Goal: Task Accomplishment & Management: Manage account settings

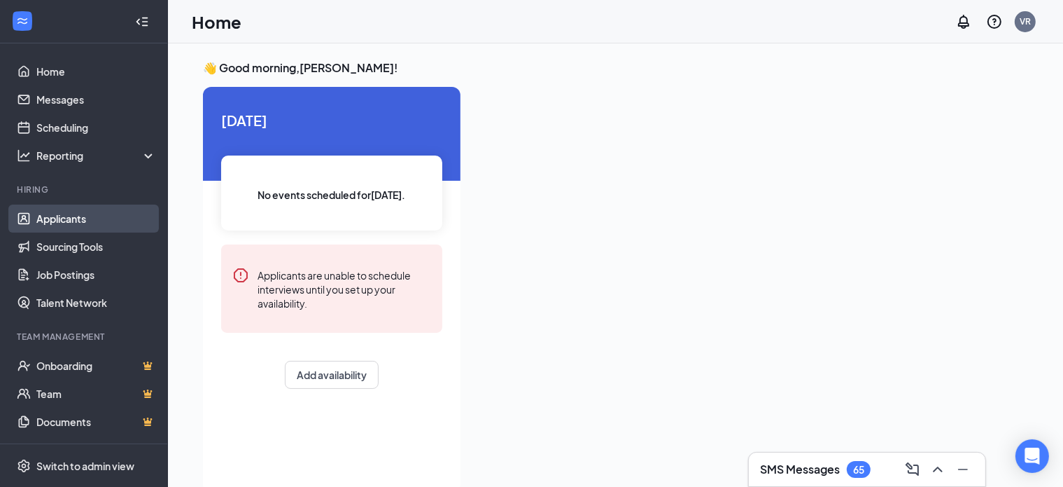
click at [80, 217] on link "Applicants" at bounding box center [96, 218] width 120 height 28
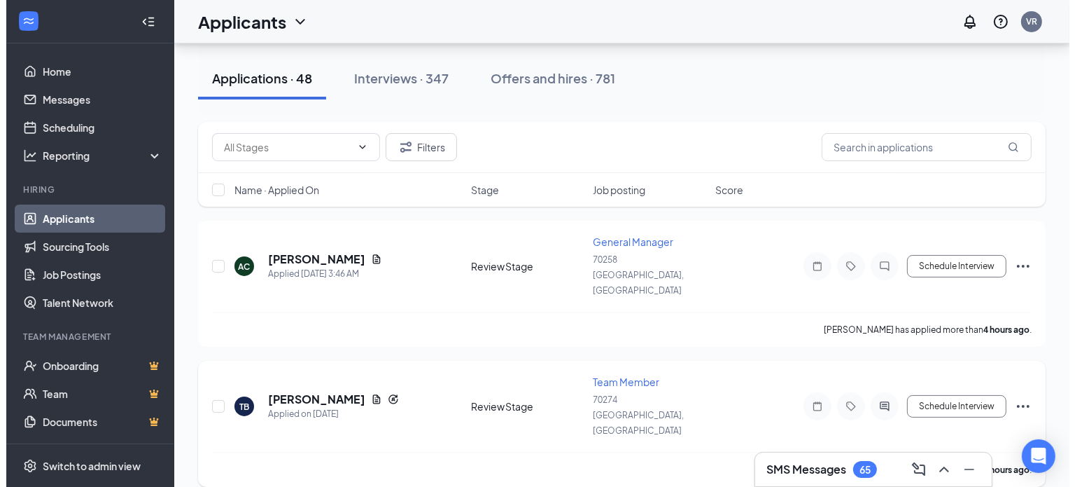
scroll to position [140, 0]
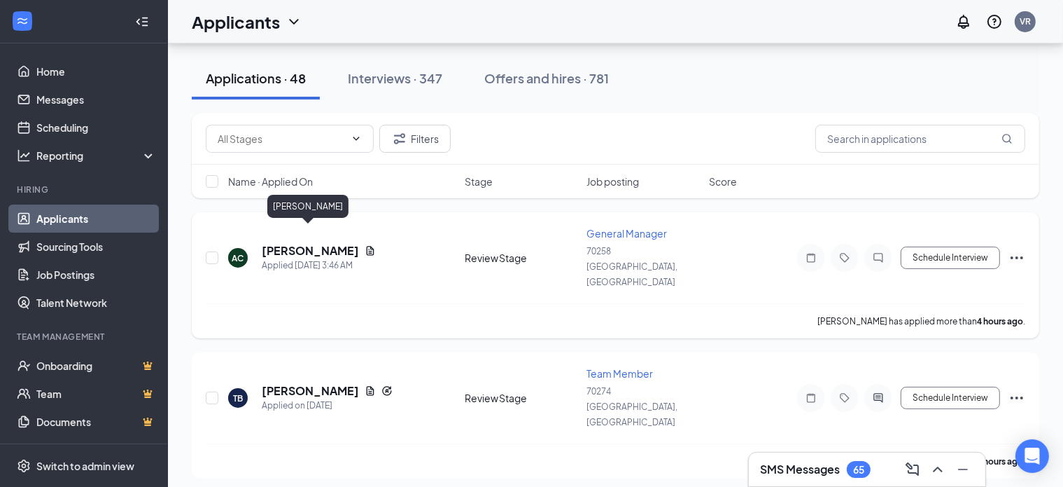
click at [293, 243] on h5 "[PERSON_NAME]" at bounding box center [310, 250] width 97 height 15
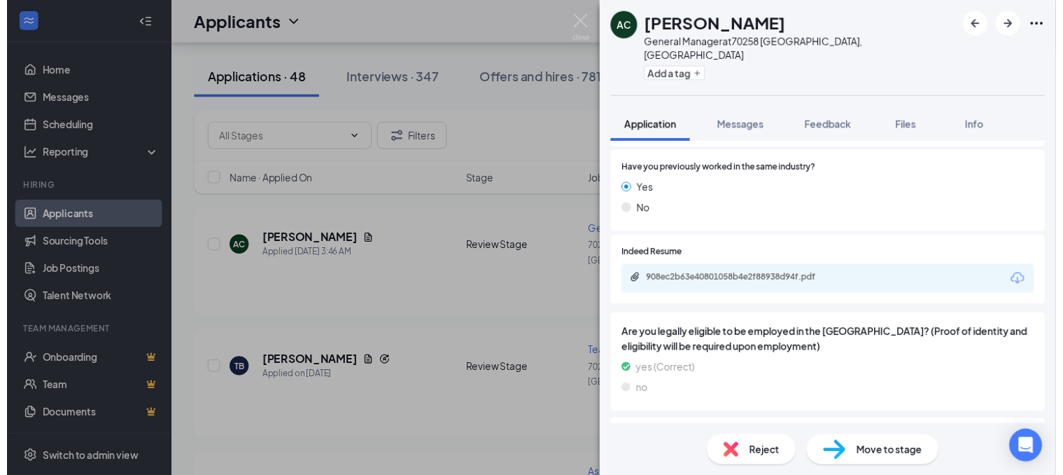
scroll to position [630, 0]
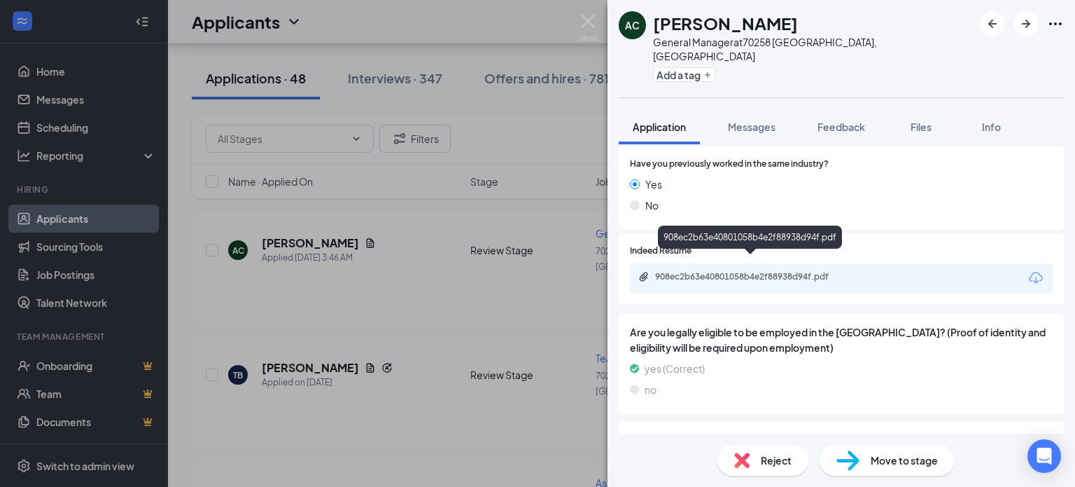
click at [759, 271] on div "908ec2b63e40801058b4e2f88938d94f.pdf" at bounding box center [753, 276] width 196 height 11
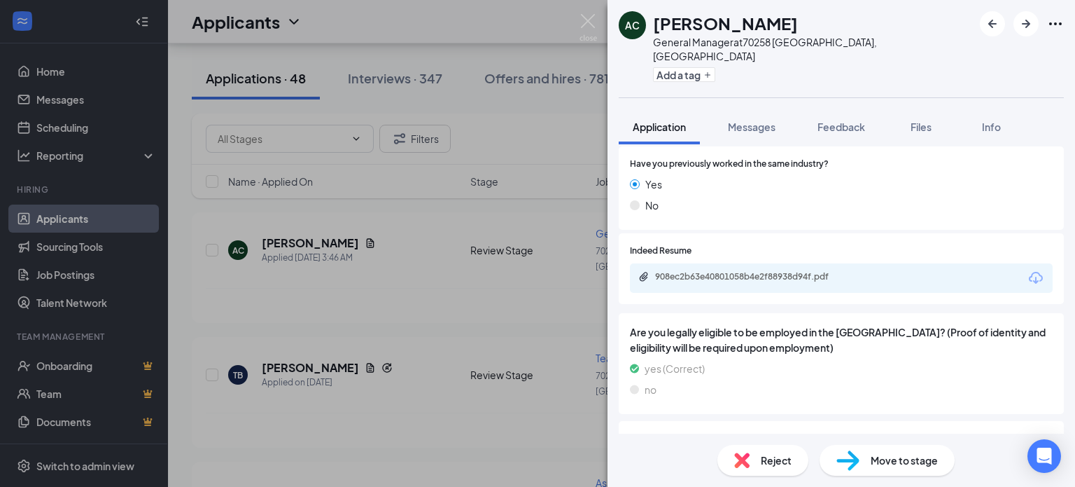
click at [773, 454] on span "Reject" at bounding box center [776, 459] width 31 height 15
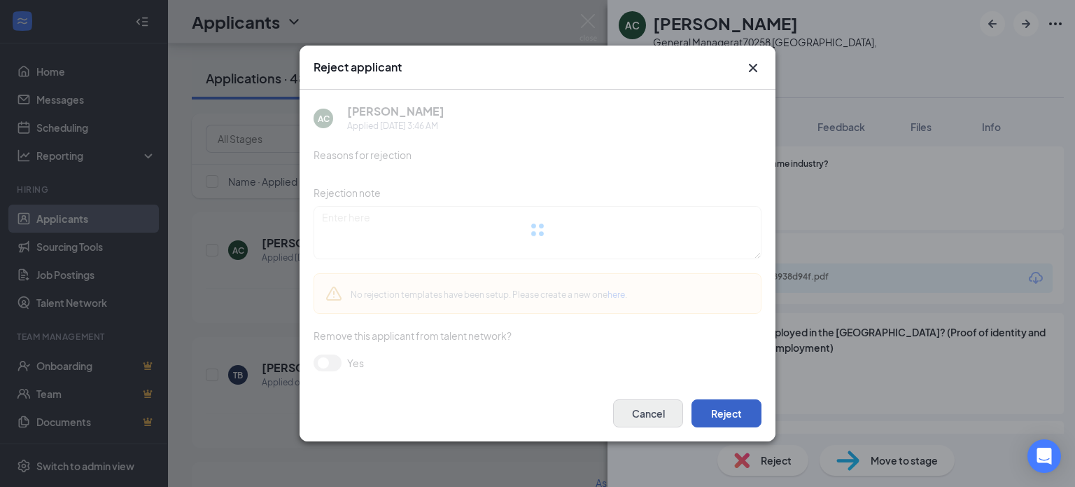
drag, startPoint x: 739, startPoint y: 409, endPoint x: 619, endPoint y: 410, distance: 120.4
click at [739, 409] on button "Reject" at bounding box center [727, 413] width 70 height 28
click at [244, 287] on div "Reject applicant AC [PERSON_NAME] Applied [DATE] 3:46 AM Reasons for rejection …" at bounding box center [537, 243] width 1075 height 487
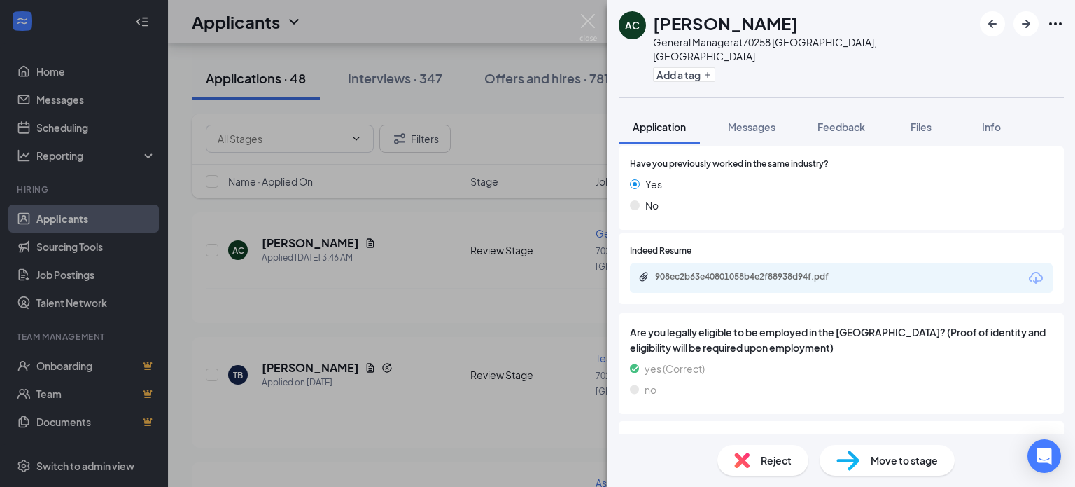
click at [426, 307] on div "AC [PERSON_NAME] General Manager at [GEOGRAPHIC_DATA], [GEOGRAPHIC_DATA] Add a …" at bounding box center [537, 243] width 1075 height 487
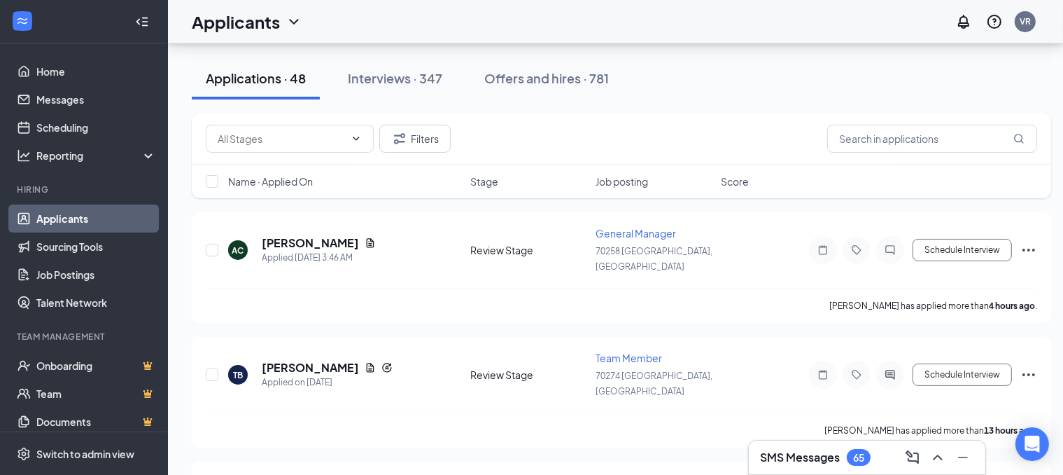
click at [749, 464] on div "SMS Messages 65" at bounding box center [867, 457] width 237 height 34
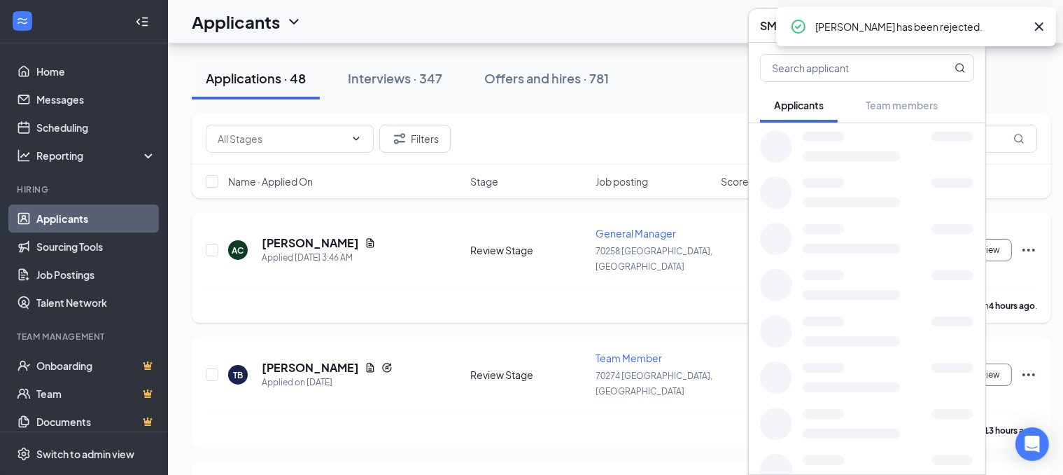
click at [504, 302] on div "[PERSON_NAME] has applied more than 4 hours ago ." at bounding box center [622, 305] width 832 height 35
click at [1040, 30] on icon "Cross" at bounding box center [1039, 26] width 17 height 17
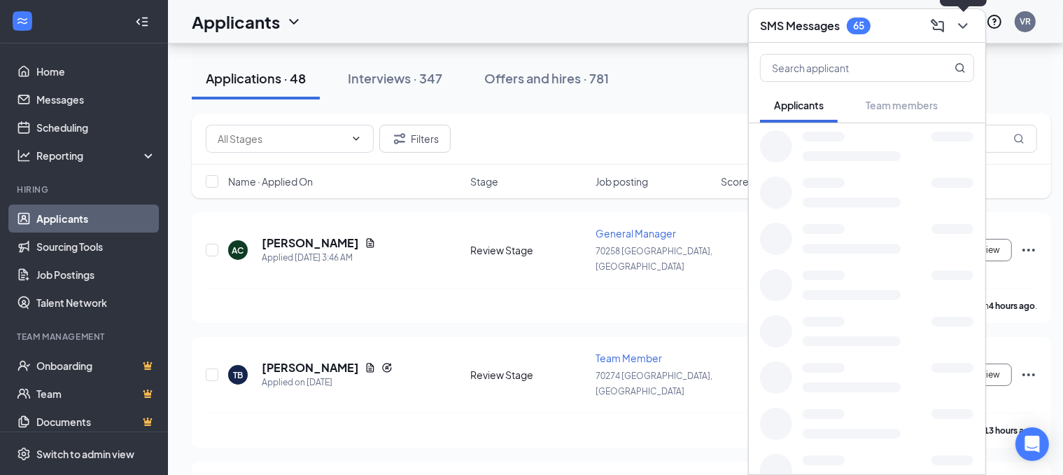
click at [970, 28] on icon "ChevronDown" at bounding box center [963, 26] width 17 height 17
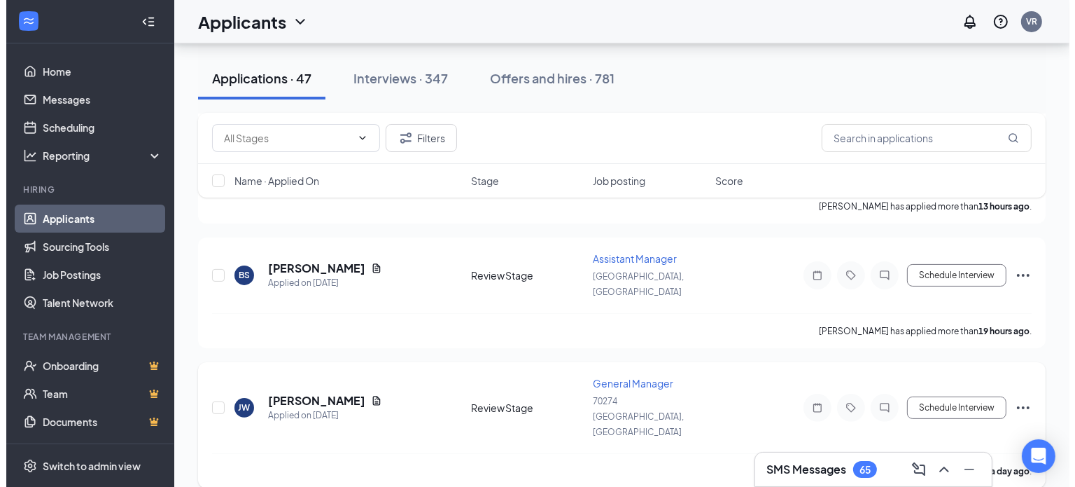
scroll to position [280, 0]
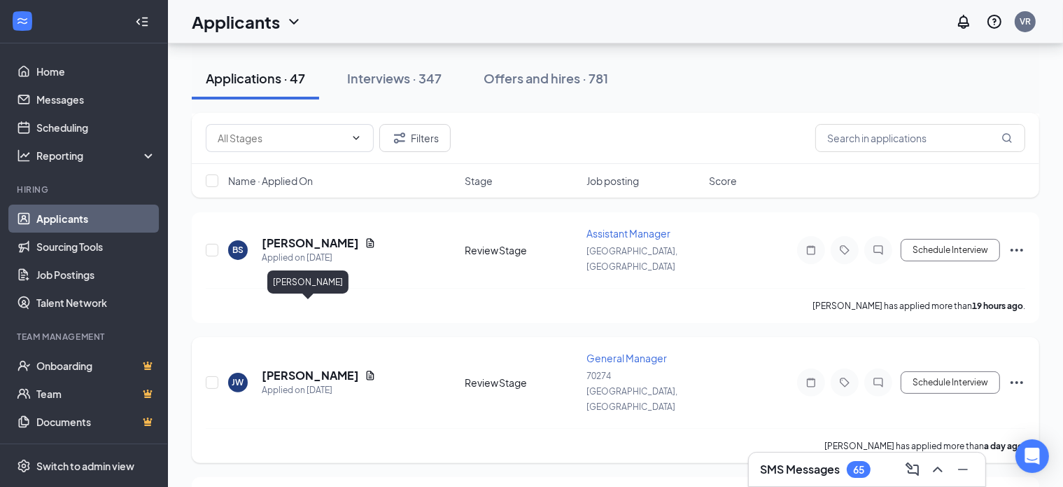
click at [316, 368] on h5 "[PERSON_NAME]" at bounding box center [310, 375] width 97 height 15
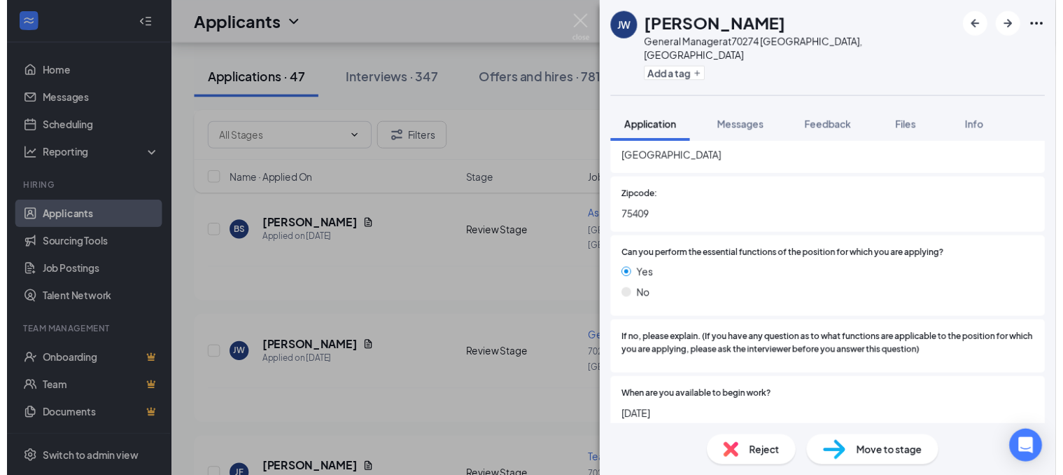
scroll to position [700, 0]
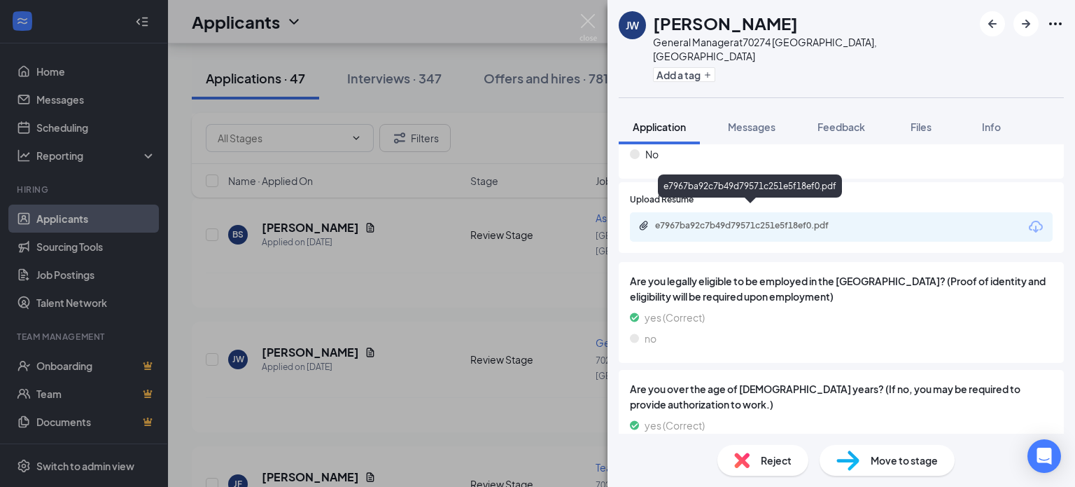
click at [736, 220] on div "e7967ba92c7b49d79571c251e5f18ef0.pdf" at bounding box center [753, 225] width 196 height 11
click at [758, 461] on div "Reject" at bounding box center [763, 460] width 91 height 31
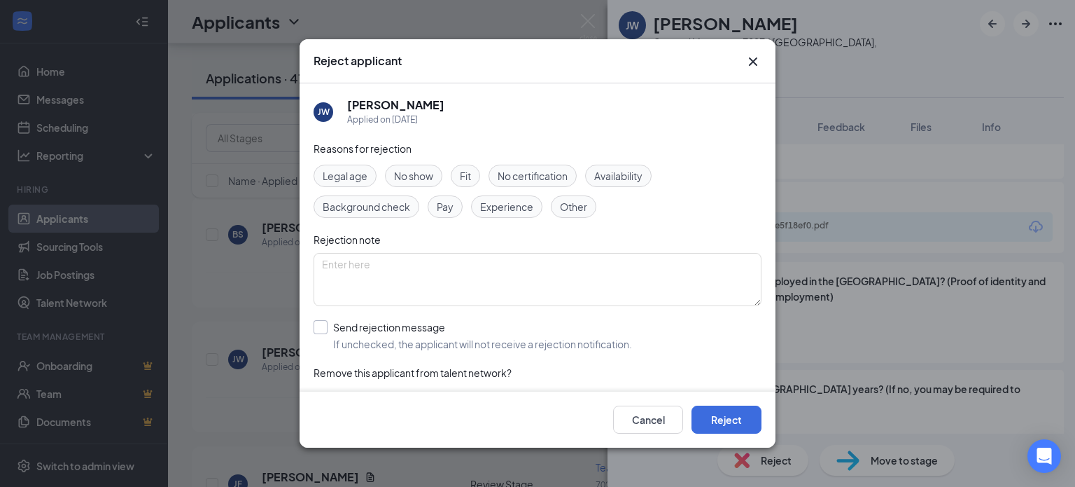
click at [329, 329] on input "Send rejection message If unchecked, the applicant will not receive a rejection…" at bounding box center [473, 335] width 319 height 31
checkbox input "true"
click at [728, 426] on button "Reject" at bounding box center [727, 419] width 70 height 28
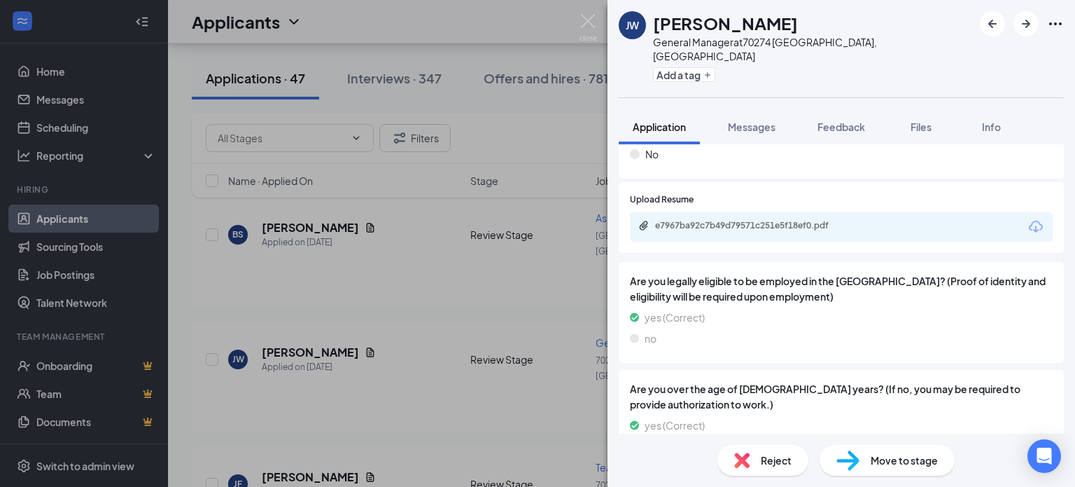
click at [255, 260] on div "[PERSON_NAME] [PERSON_NAME] General Manager at [GEOGRAPHIC_DATA], [GEOGRAPHIC_D…" at bounding box center [537, 243] width 1075 height 487
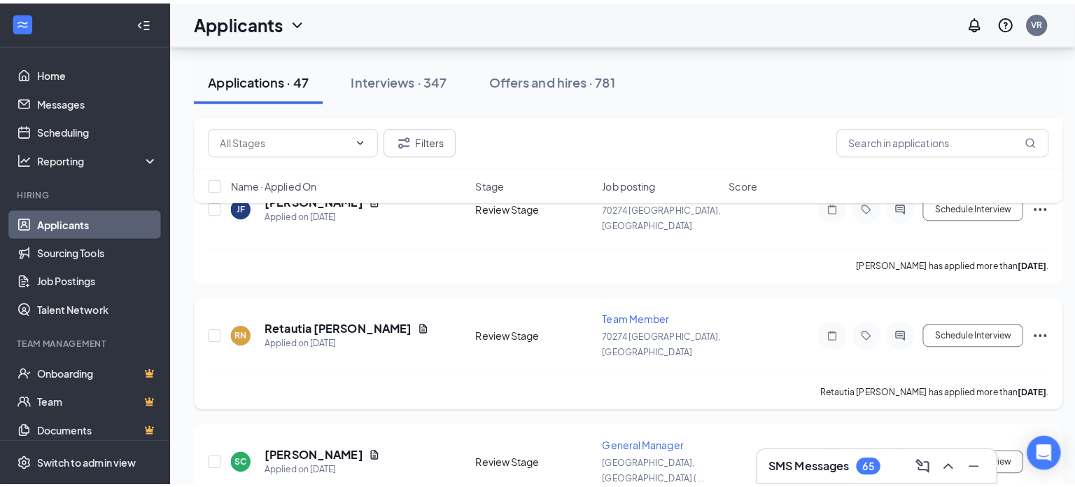
scroll to position [630, 0]
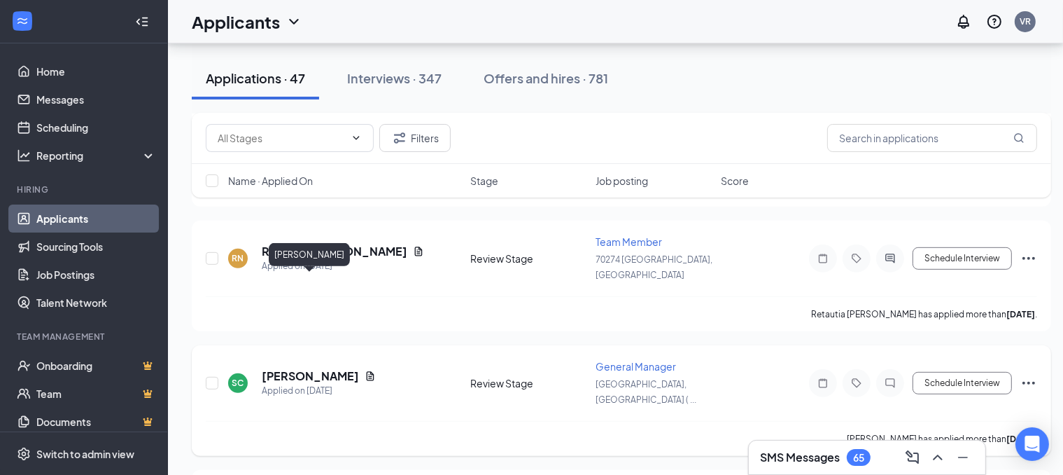
click at [301, 368] on h5 "[PERSON_NAME]" at bounding box center [310, 375] width 97 height 15
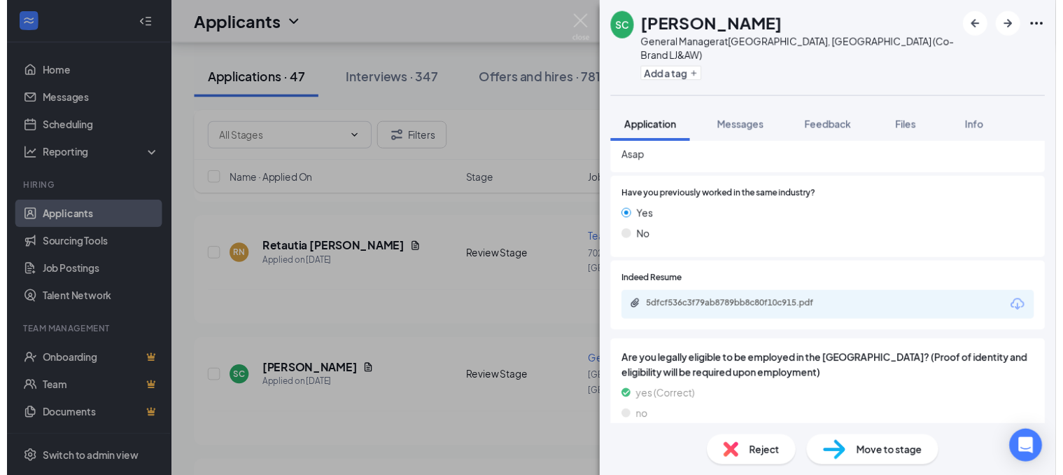
scroll to position [560, 0]
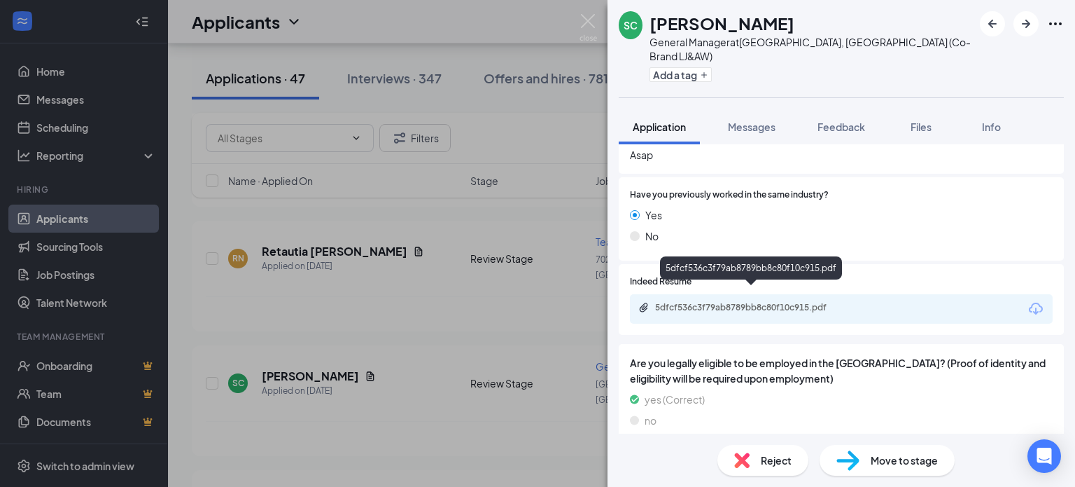
click at [753, 302] on div "5dfcf536c3f79ab8789bb8c80f10c915.pdf" at bounding box center [753, 307] width 196 height 11
click at [447, 333] on div "SC [PERSON_NAME] General Manager at [GEOGRAPHIC_DATA], [GEOGRAPHIC_DATA] (Co-Br…" at bounding box center [537, 243] width 1075 height 487
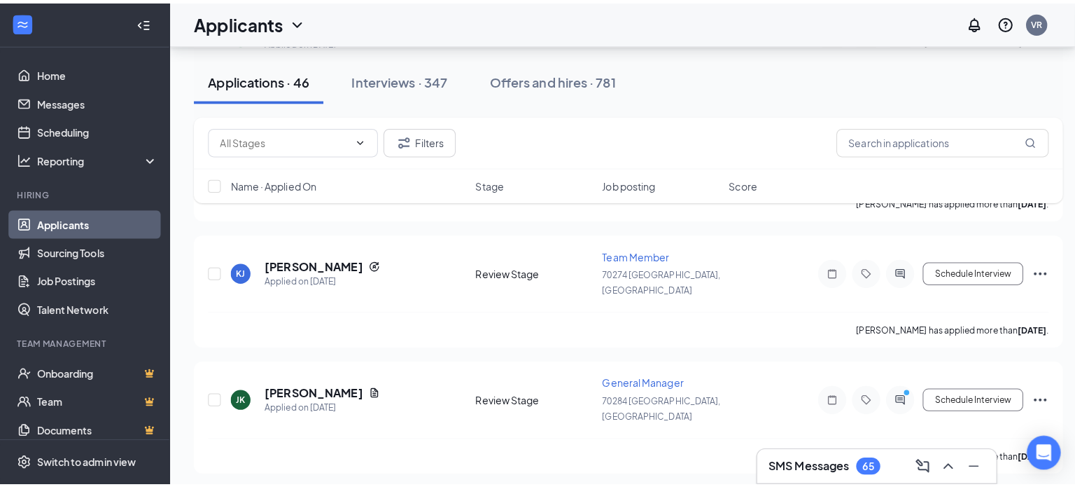
scroll to position [910, 0]
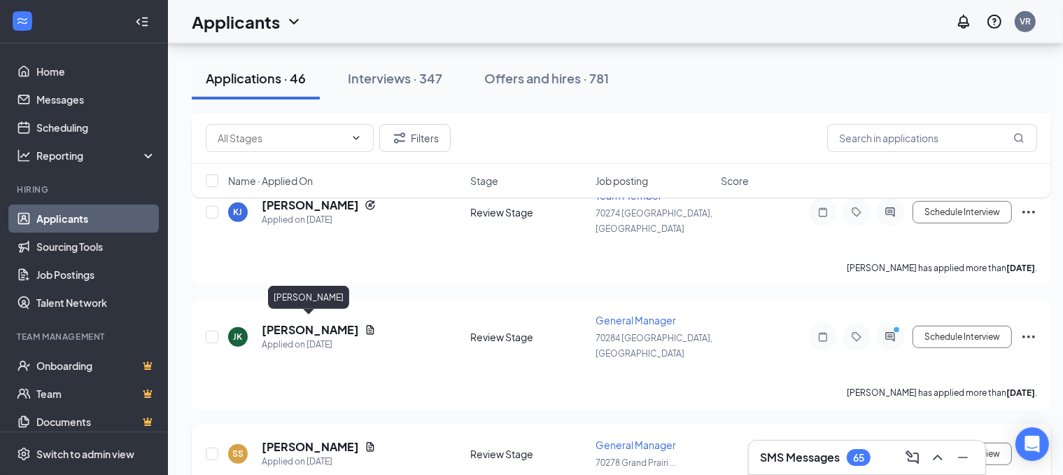
click at [327, 439] on h5 "[PERSON_NAME]" at bounding box center [310, 446] width 97 height 15
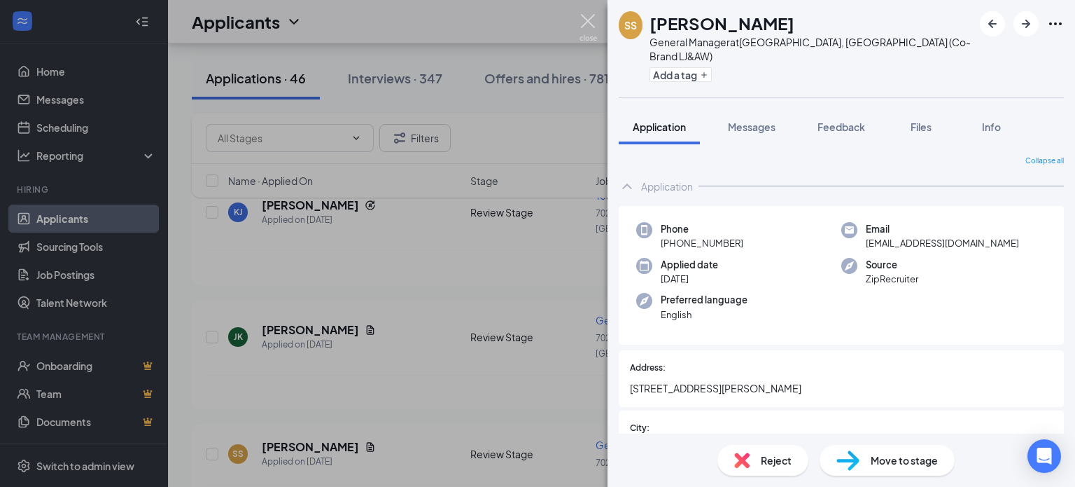
click at [580, 17] on img at bounding box center [589, 27] width 18 height 27
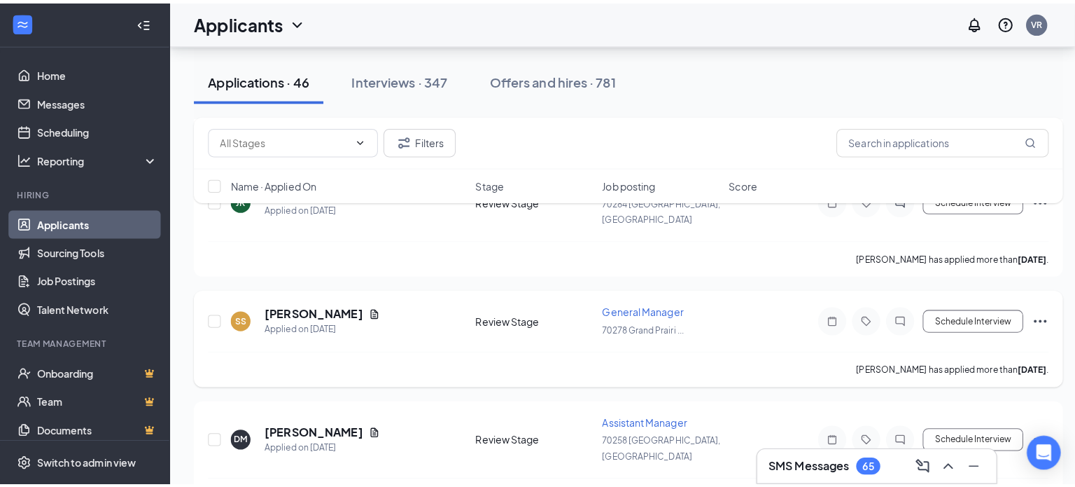
scroll to position [1050, 0]
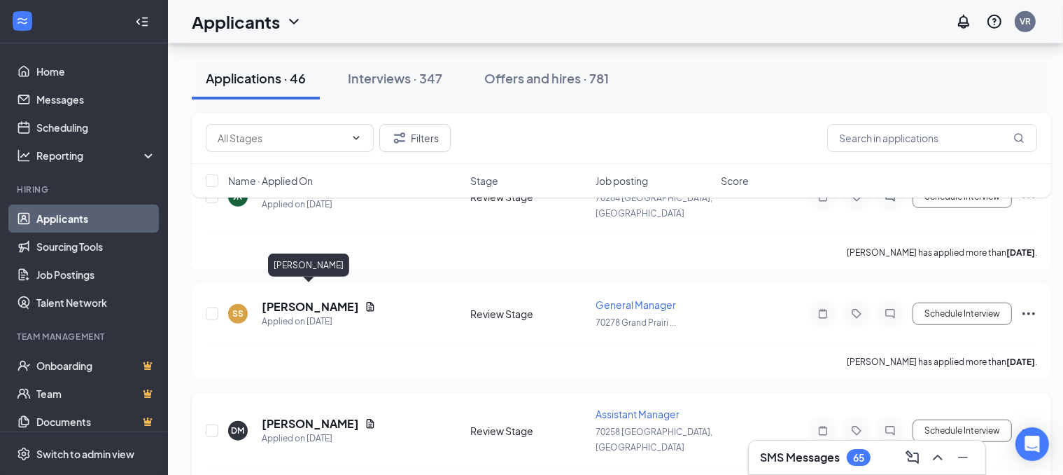
click at [316, 416] on h5 "[PERSON_NAME]" at bounding box center [310, 423] width 97 height 15
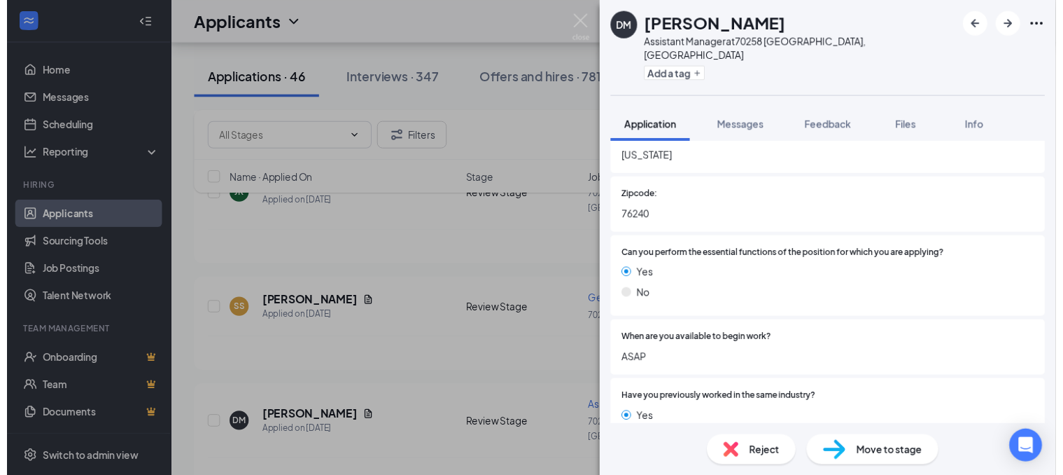
scroll to position [630, 0]
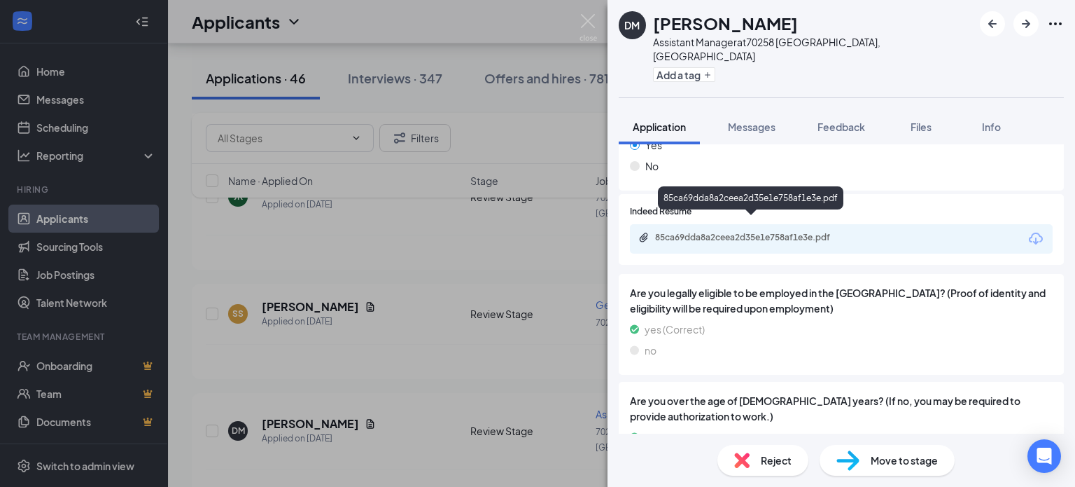
click at [742, 213] on div "85ca69dda8a2ceea2d35e1e758af1e3e.pdf" at bounding box center [751, 200] width 186 height 29
click at [740, 232] on div "85ca69dda8a2ceea2d35e1e758af1e3e.pdf" at bounding box center [753, 237] width 196 height 11
click at [319, 287] on div "[PERSON_NAME] Assistant Manager at [GEOGRAPHIC_DATA], [GEOGRAPHIC_DATA] Add a t…" at bounding box center [537, 243] width 1075 height 487
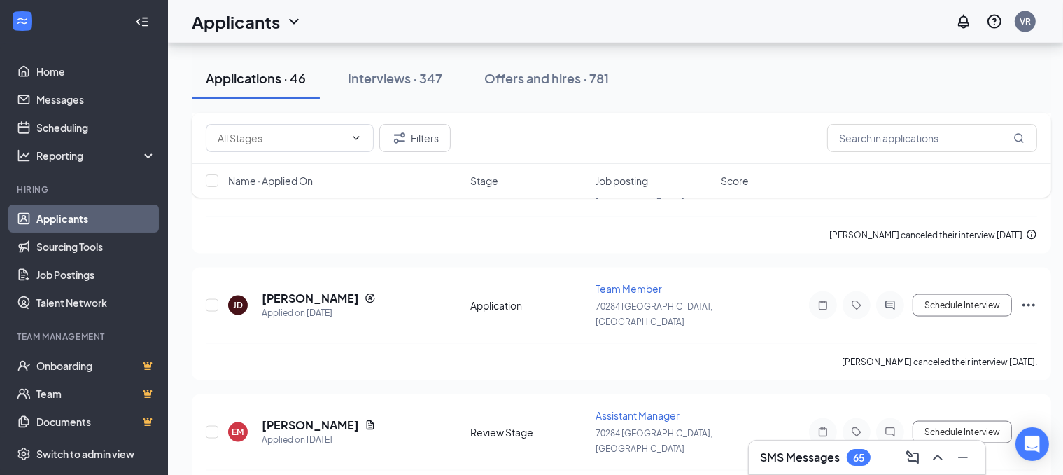
scroll to position [2039, 0]
click at [392, 69] on button "Interviews · 347" at bounding box center [395, 78] width 123 height 42
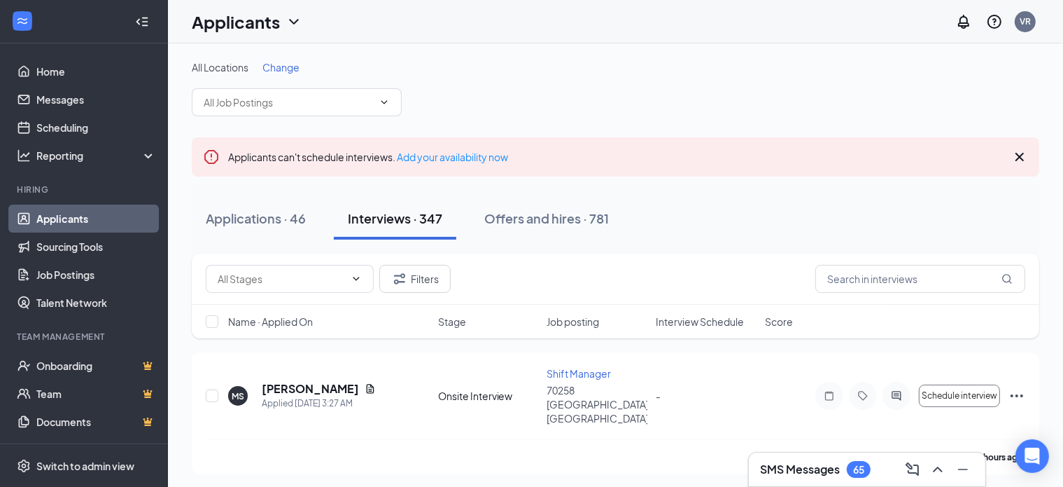
click at [765, 85] on div "All Locations Change" at bounding box center [616, 88] width 848 height 56
click at [1022, 152] on icon "Cross" at bounding box center [1020, 156] width 17 height 17
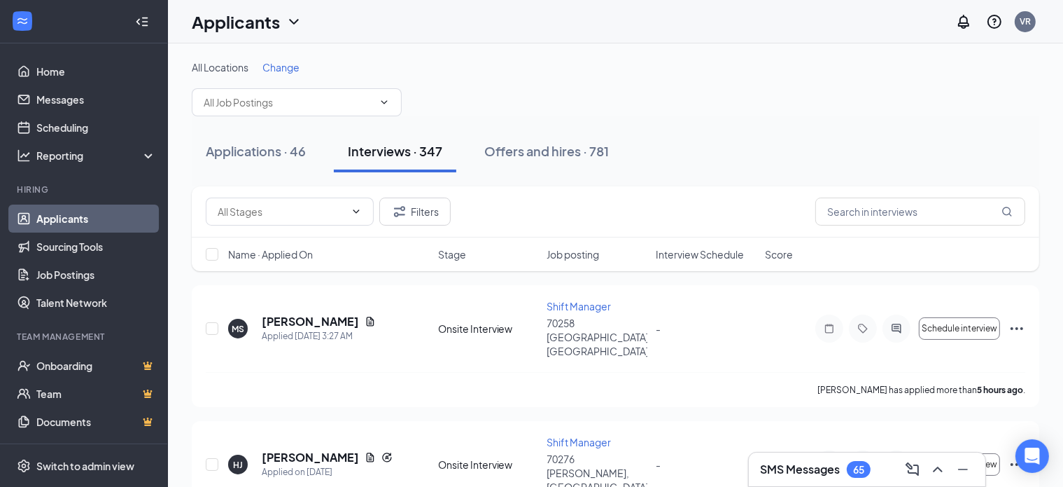
click at [742, 173] on div "Applications · 46 Interviews · 347 Offers and hires · 781" at bounding box center [616, 151] width 848 height 70
click at [531, 151] on div "Offers and hires · 781" at bounding box center [546, 151] width 125 height 18
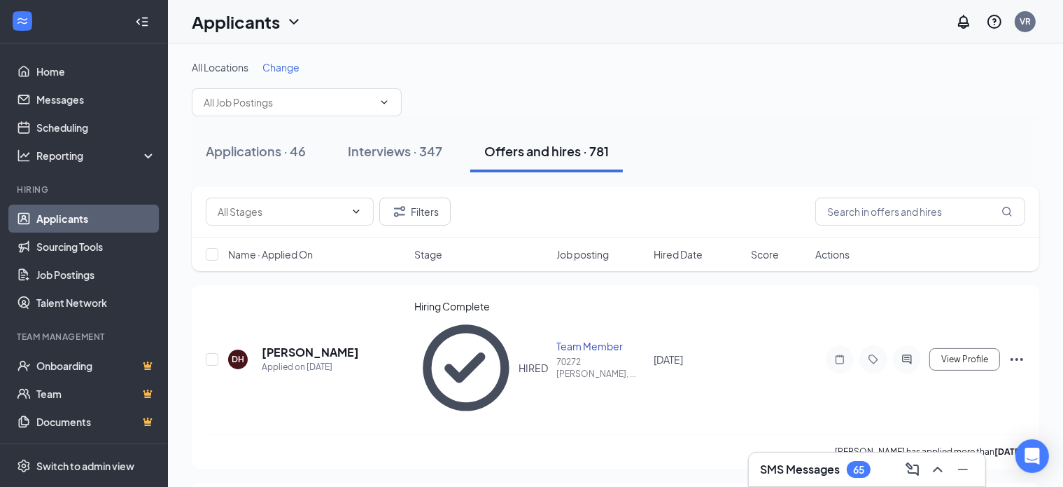
click at [753, 129] on div "Applications · 46 Interviews · 347 Offers and hires · 781" at bounding box center [616, 151] width 848 height 70
click at [83, 222] on link "Applicants" at bounding box center [96, 218] width 120 height 28
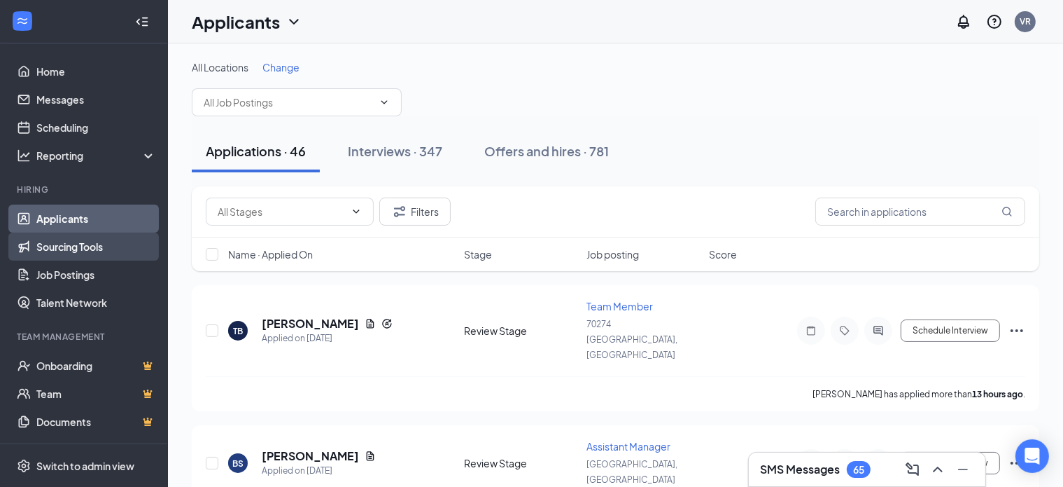
click at [74, 260] on link "Sourcing Tools" at bounding box center [96, 246] width 120 height 28
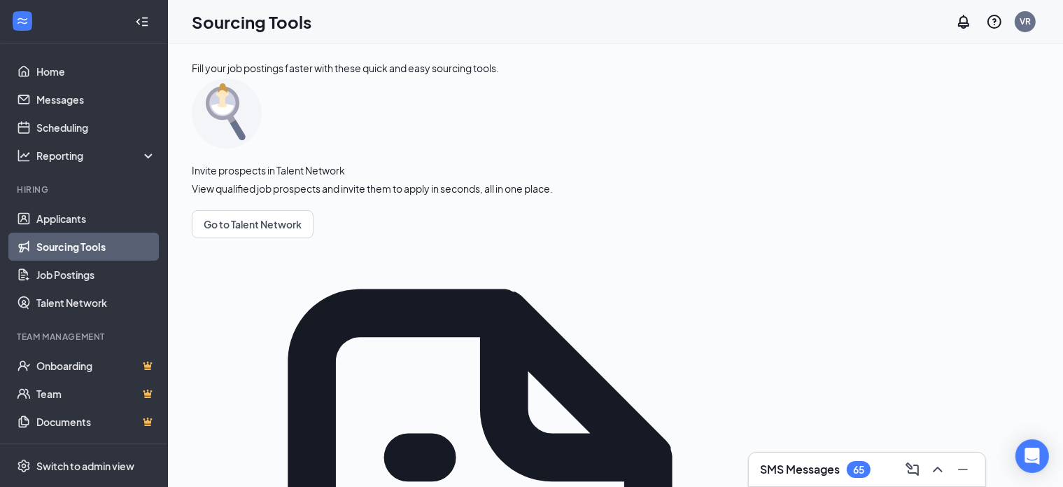
drag, startPoint x: 812, startPoint y: 209, endPoint x: 804, endPoint y: 213, distance: 9.1
click at [99, 263] on link "Job Postings" at bounding box center [96, 274] width 120 height 28
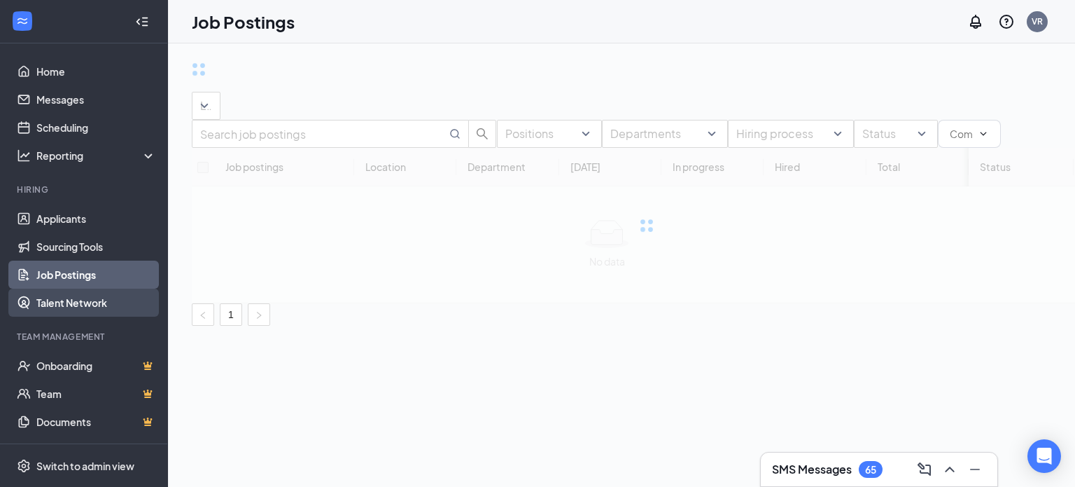
click at [64, 305] on link "Talent Network" at bounding box center [96, 302] width 120 height 28
